Goal: Check status

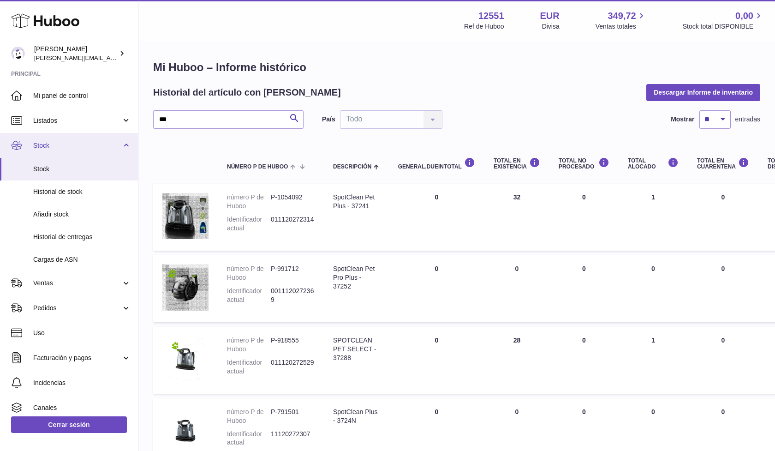
click at [114, 151] on link "Stock" at bounding box center [69, 145] width 138 height 25
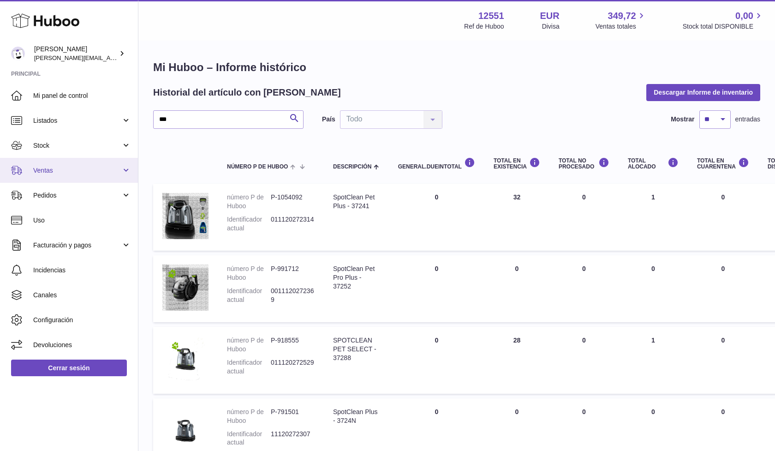
click at [101, 158] on link "Ventas" at bounding box center [69, 170] width 138 height 25
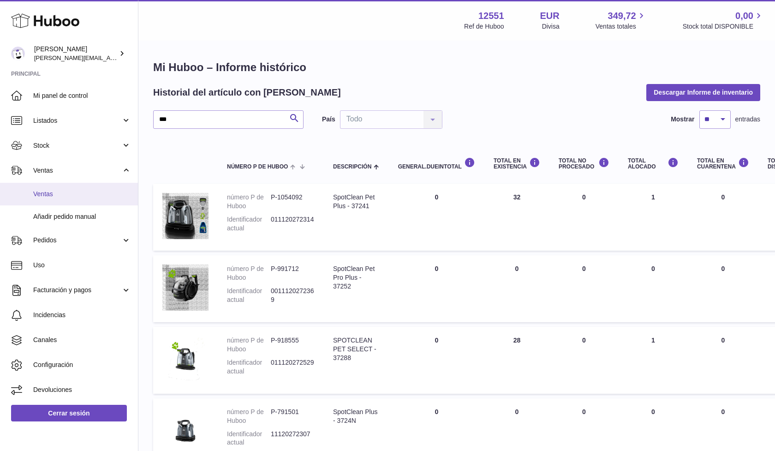
click at [111, 197] on span "Ventas" at bounding box center [82, 194] width 98 height 9
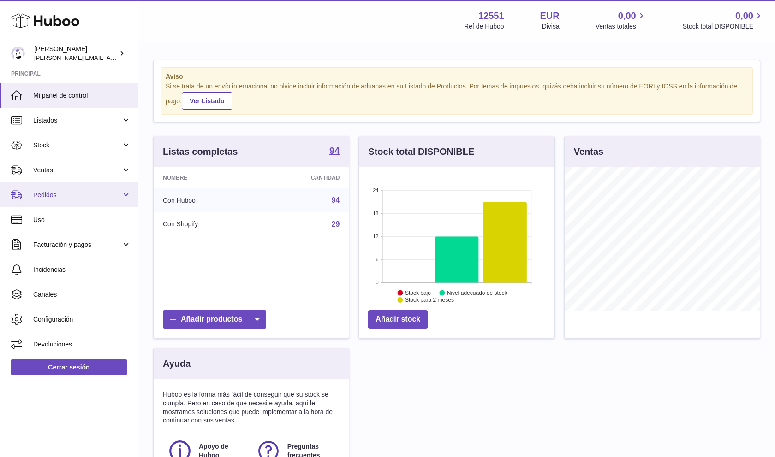
scroll to position [144, 196]
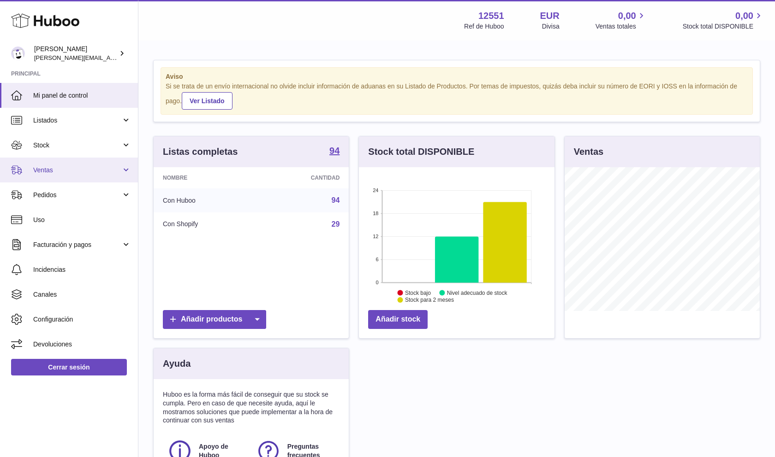
click at [112, 166] on span "Ventas" at bounding box center [77, 170] width 88 height 9
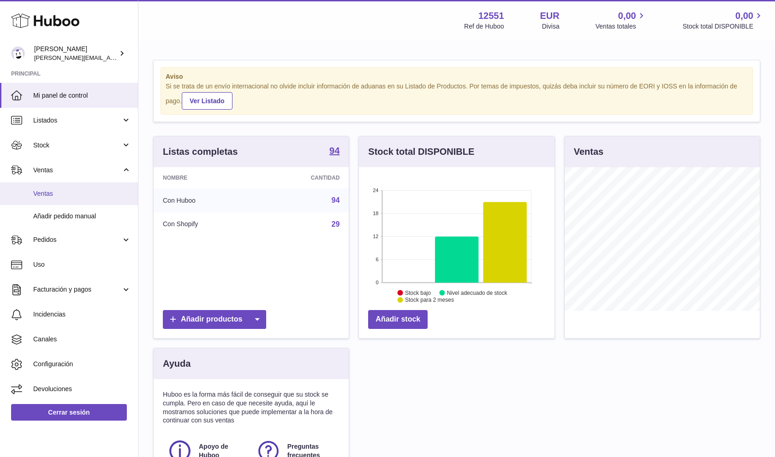
click at [109, 203] on link "Ventas" at bounding box center [69, 194] width 138 height 23
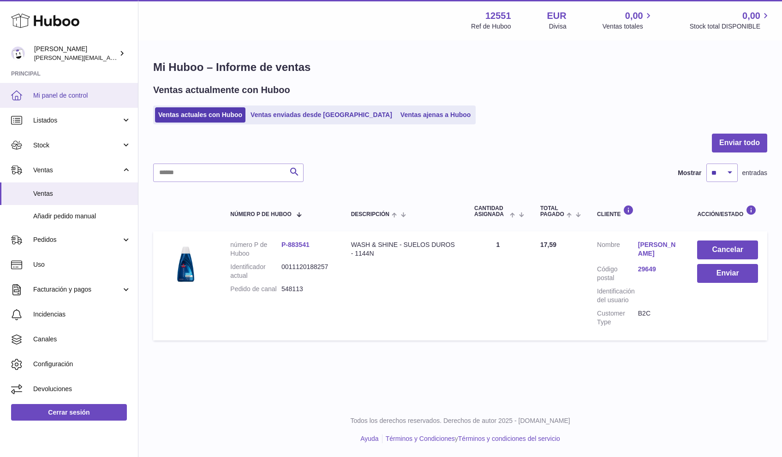
click at [91, 96] on span "Mi panel de control" at bounding box center [82, 95] width 98 height 9
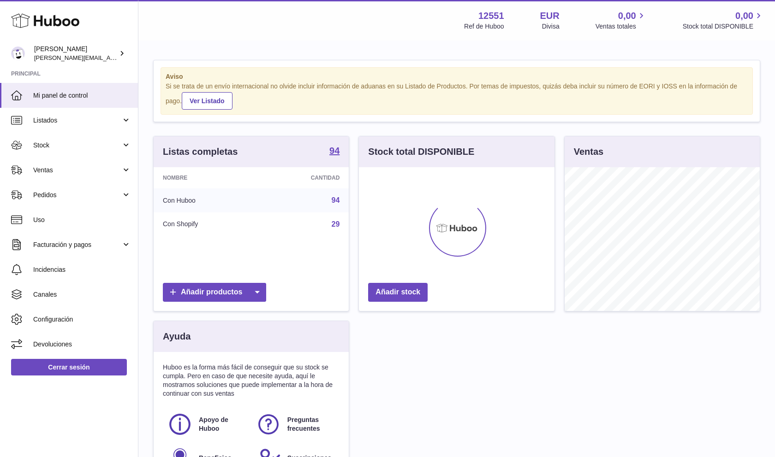
scroll to position [144, 196]
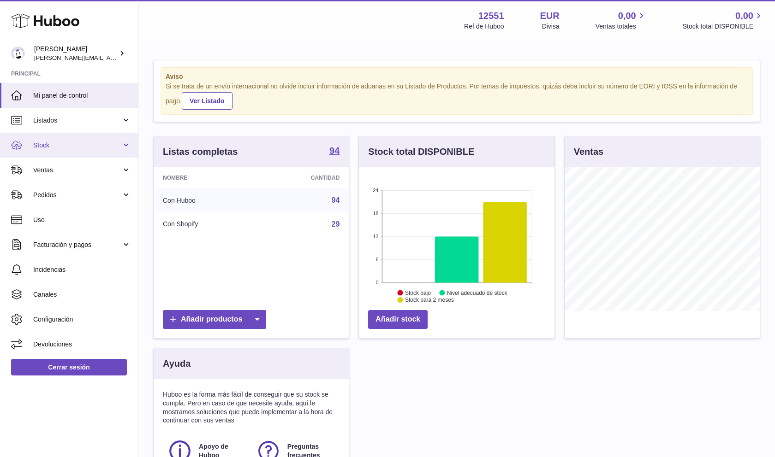
click at [95, 152] on link "Stock" at bounding box center [69, 145] width 138 height 25
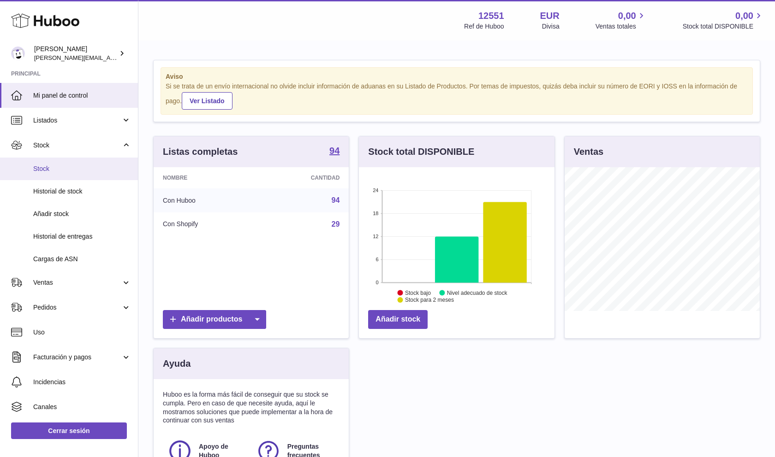
click at [95, 167] on span "Stock" at bounding box center [82, 169] width 98 height 9
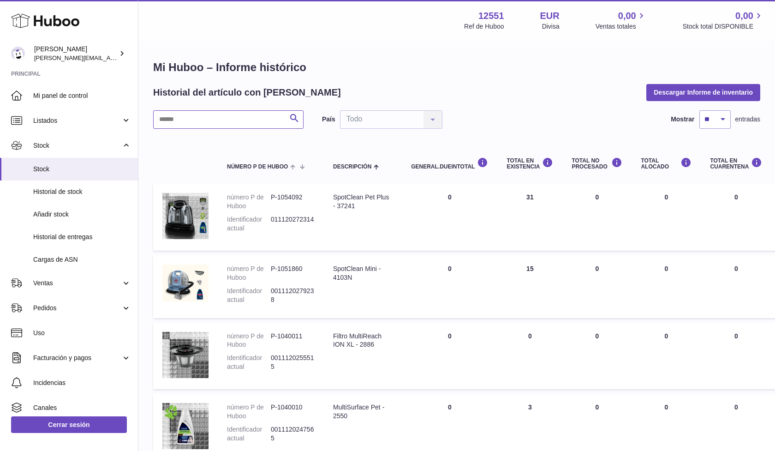
click at [166, 120] on input "text" at bounding box center [228, 119] width 150 height 18
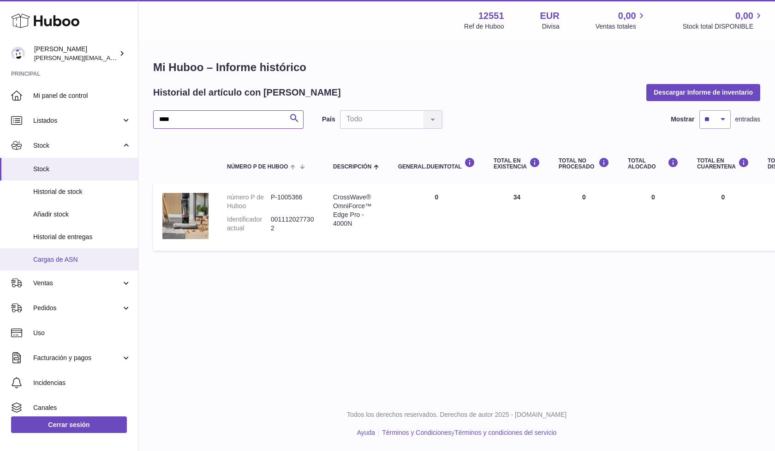
type input "****"
click at [224, 126] on input "****" at bounding box center [228, 119] width 150 height 18
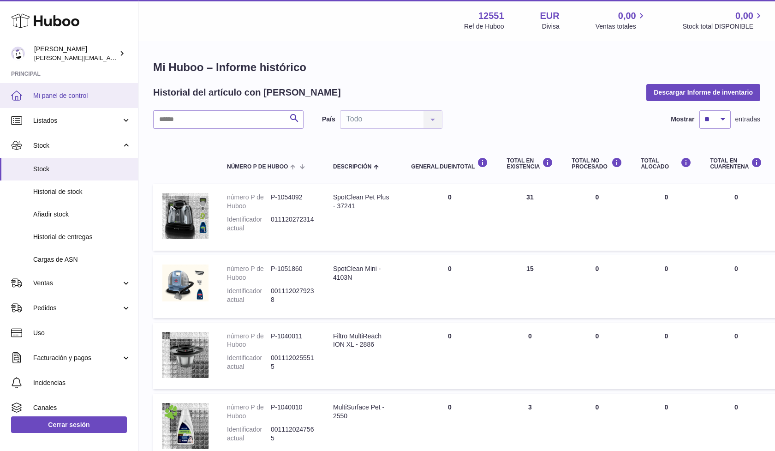
click at [107, 97] on span "Mi panel de control" at bounding box center [82, 95] width 98 height 9
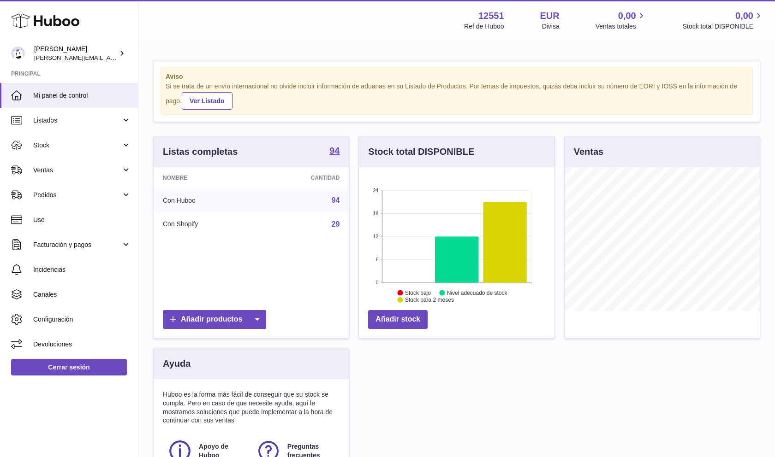
scroll to position [144, 196]
click at [95, 167] on span "Ventas" at bounding box center [77, 170] width 88 height 9
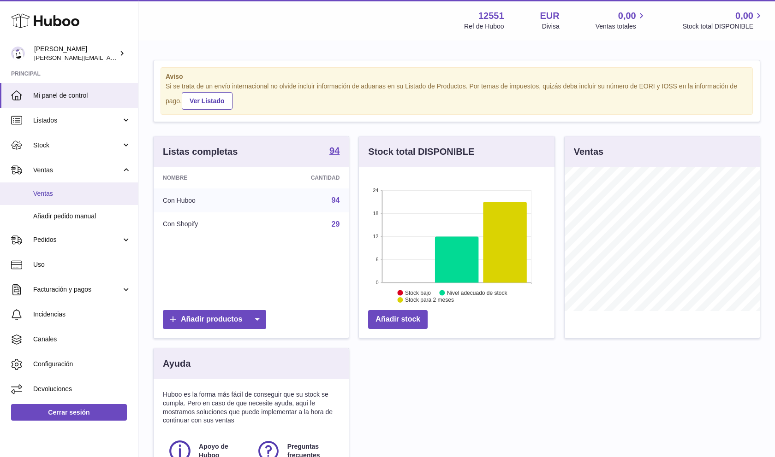
click at [94, 195] on span "Ventas" at bounding box center [82, 194] width 98 height 9
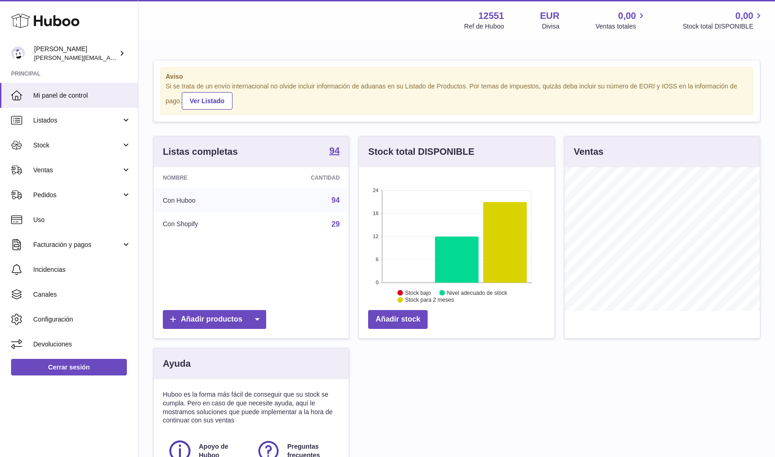
scroll to position [144, 196]
click at [59, 170] on span "Ventas" at bounding box center [77, 170] width 88 height 9
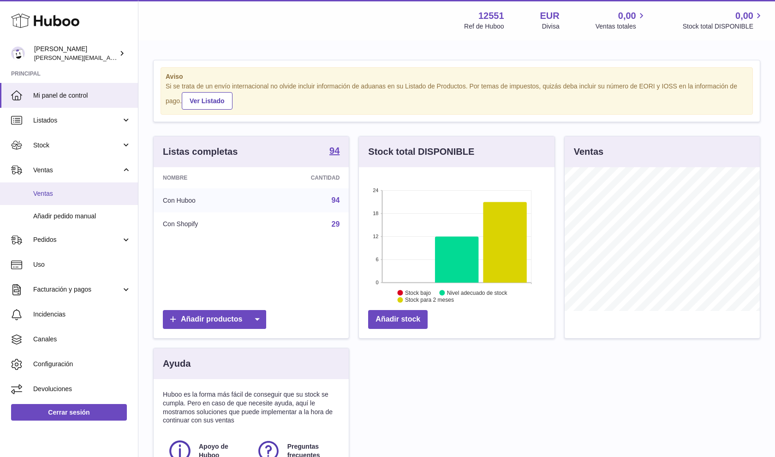
click at [56, 194] on span "Ventas" at bounding box center [82, 194] width 98 height 9
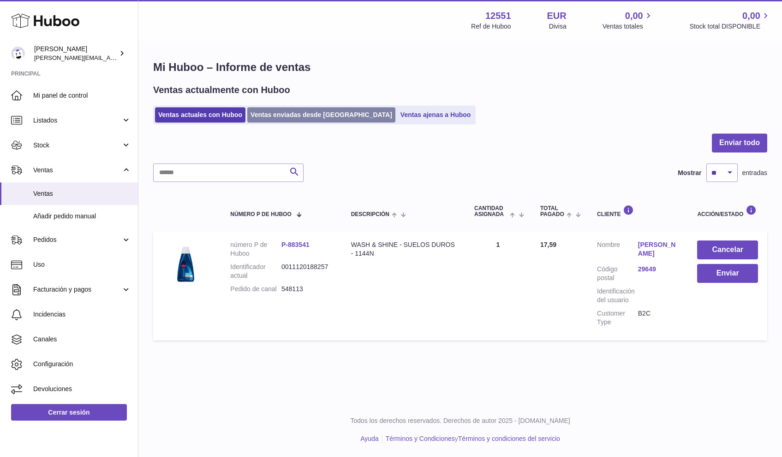
click at [285, 115] on link "Ventas enviadas desde Huboo" at bounding box center [321, 114] width 148 height 15
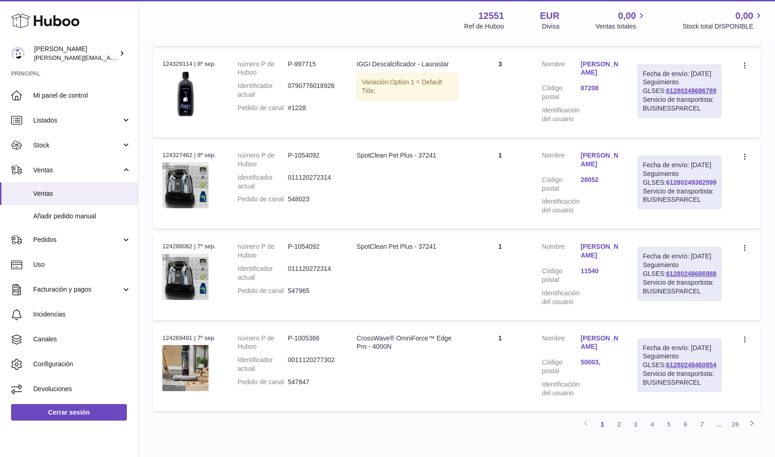
click at [676, 186] on link "61280249382599" at bounding box center [691, 182] width 50 height 7
click at [619, 169] on link "[PERSON_NAME]" at bounding box center [600, 160] width 39 height 18
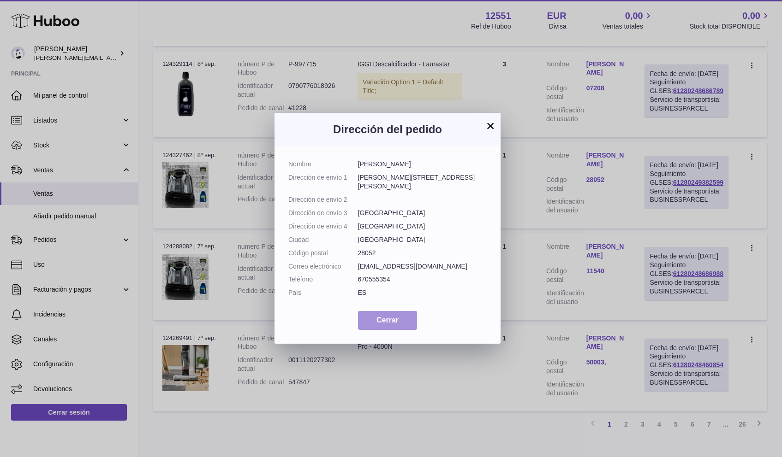
click at [384, 320] on span "Cerrar" at bounding box center [387, 320] width 22 height 8
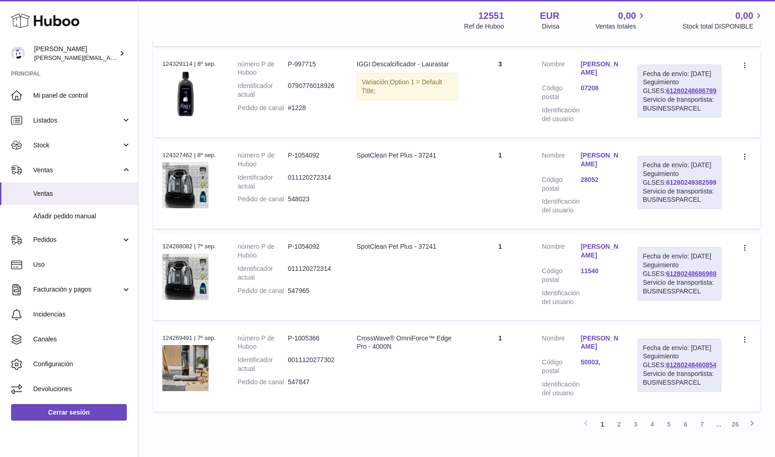
click at [669, 186] on link "61280249382599" at bounding box center [691, 182] width 50 height 7
click at [302, 204] on dd "548023" at bounding box center [313, 199] width 50 height 9
copy dd "548023"
click at [604, 169] on link "[PERSON_NAME]" at bounding box center [600, 160] width 39 height 18
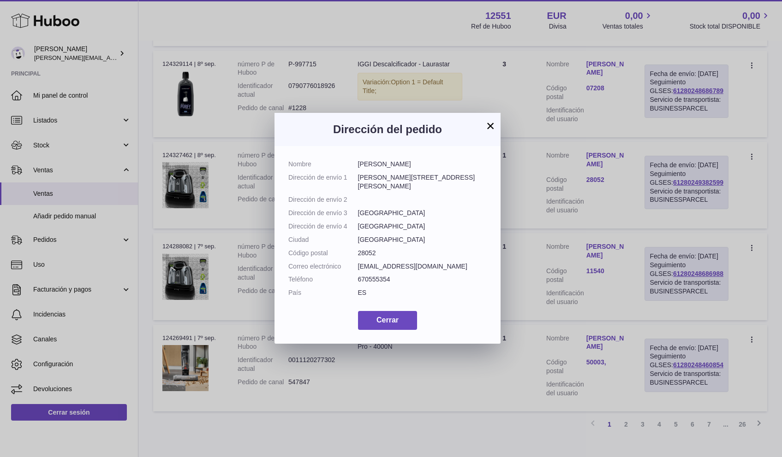
click at [391, 268] on dd "[EMAIL_ADDRESS][DOMAIN_NAME]" at bounding box center [422, 266] width 129 height 9
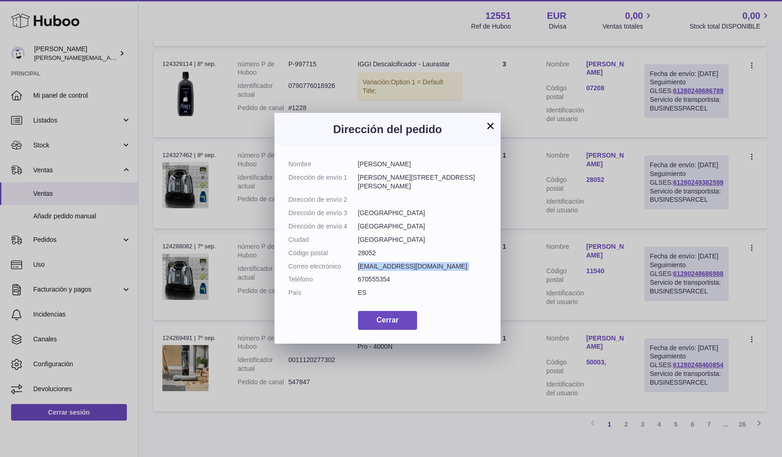
click at [606, 280] on div "× Dirección del pedido Nombre [PERSON_NAME] Dirección de envío 1 [PERSON_NAME][…" at bounding box center [391, 228] width 782 height 457
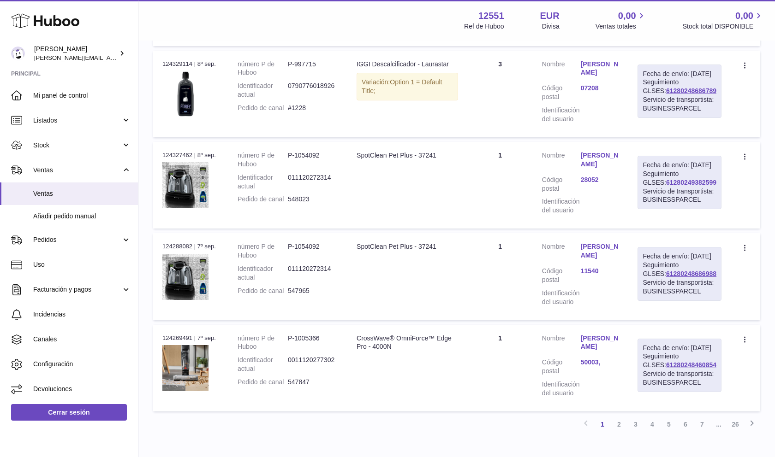
click at [678, 186] on link "61280249382599" at bounding box center [691, 182] width 50 height 7
click at [298, 204] on dd "548023" at bounding box center [313, 199] width 50 height 9
copy dd "548023"
click at [702, 186] on link "61280249382599" at bounding box center [691, 182] width 50 height 7
